Goal: Find specific page/section: Find specific page/section

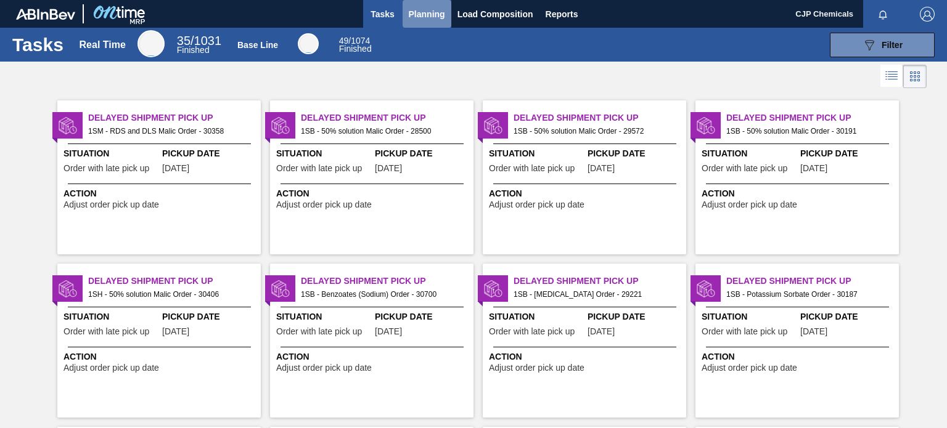
click at [429, 10] on span "Planning" at bounding box center [427, 14] width 36 height 15
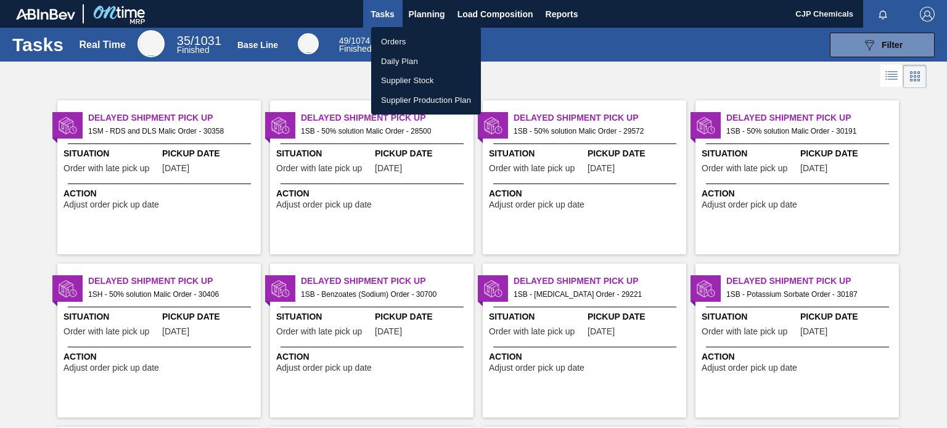
click at [411, 39] on li "Orders" at bounding box center [426, 42] width 110 height 20
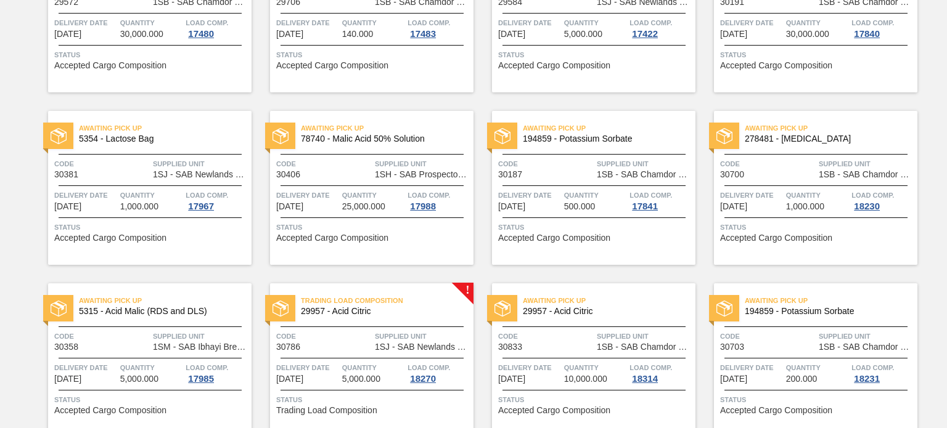
scroll to position [571, 0]
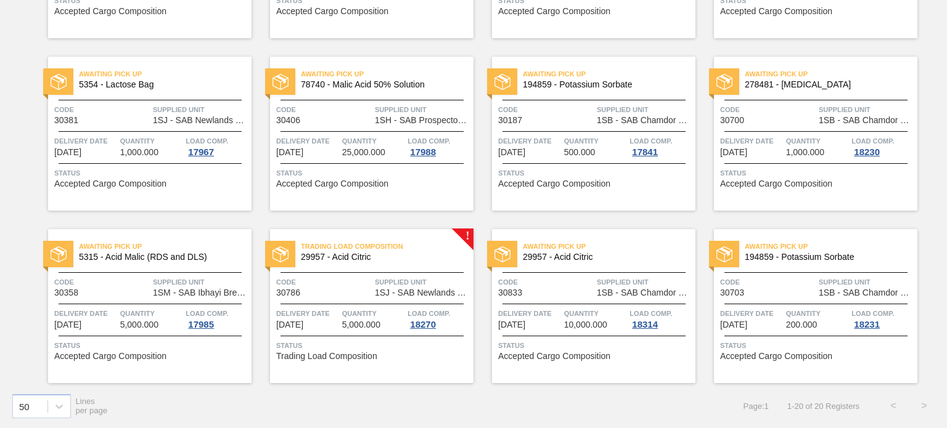
click at [630, 258] on span "29957 - Acid Citric" at bounding box center [604, 257] width 163 height 9
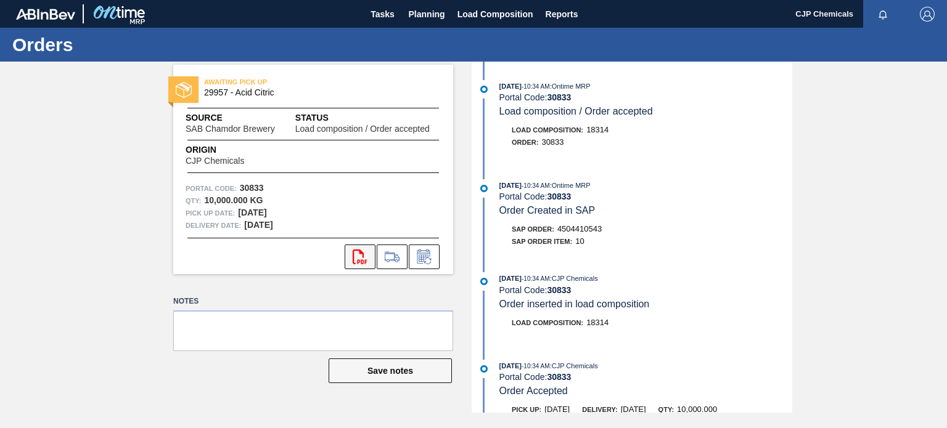
click at [366, 259] on icon at bounding box center [359, 257] width 14 height 15
